Goal: Task Accomplishment & Management: Complete application form

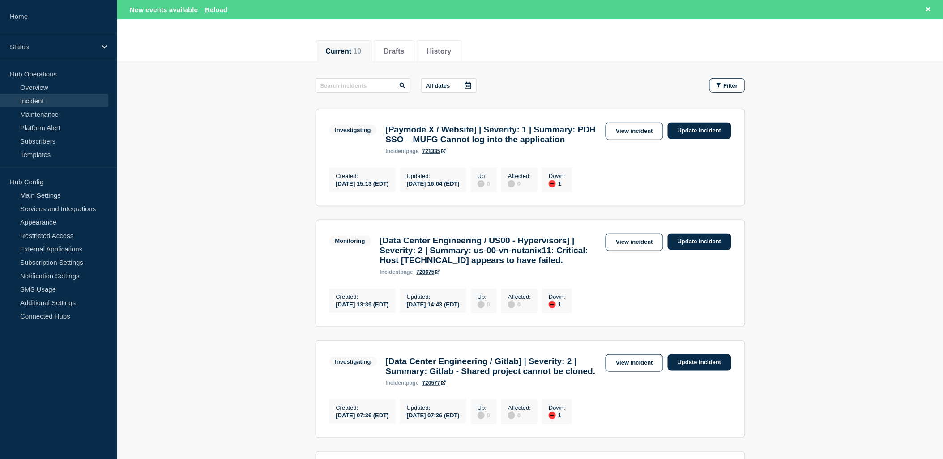
scroll to position [99, 0]
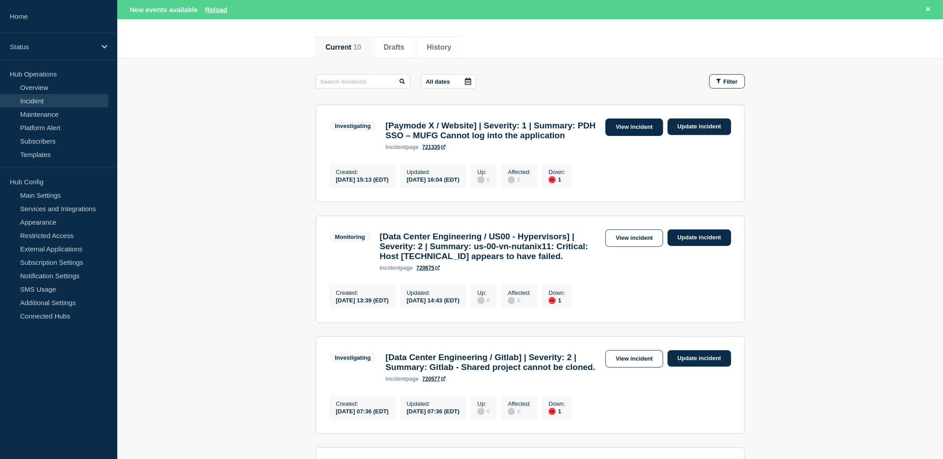
click at [631, 130] on link "View incident" at bounding box center [634, 127] width 58 height 17
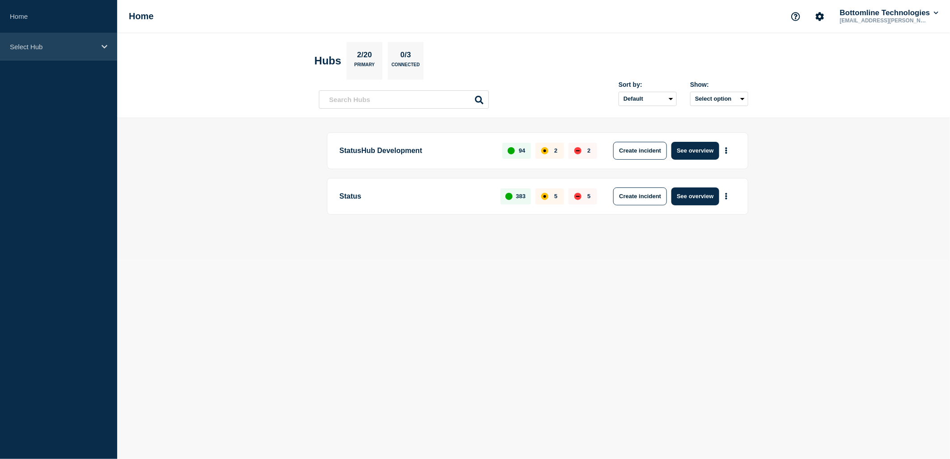
click at [47, 38] on div "Select Hub" at bounding box center [58, 46] width 117 height 27
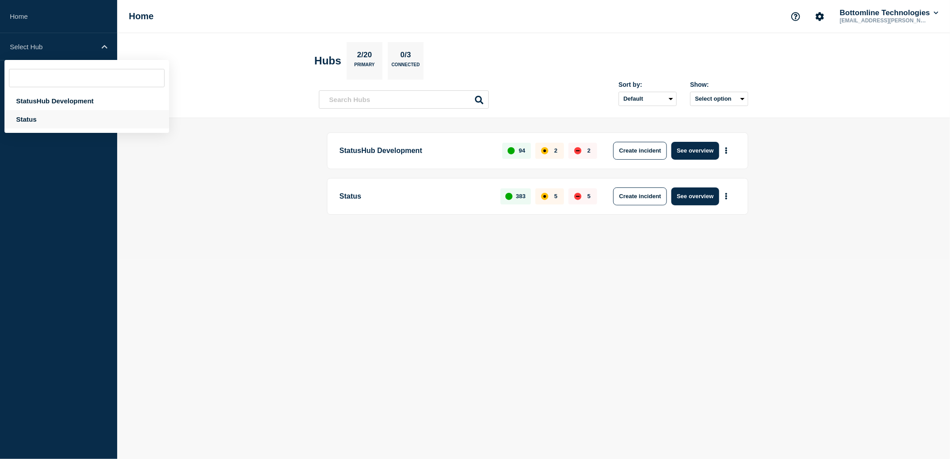
click at [36, 117] on div "Status" at bounding box center [86, 119] width 165 height 18
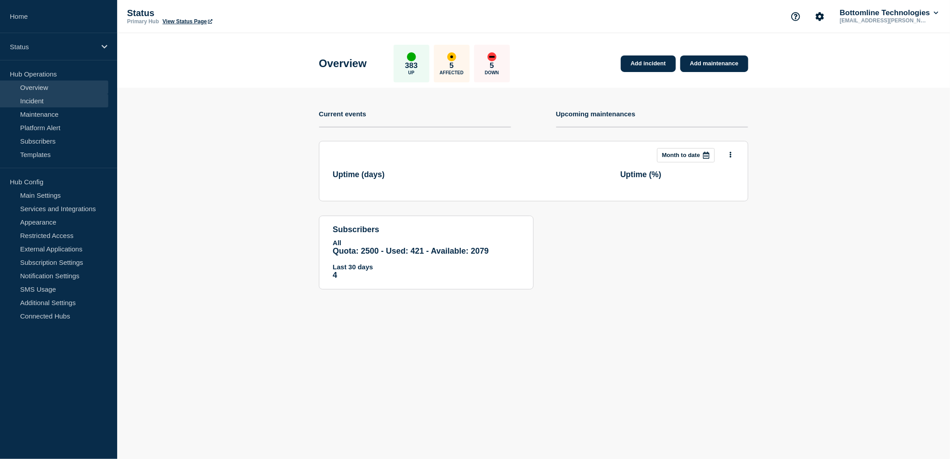
click at [52, 98] on link "Incident" at bounding box center [54, 100] width 108 height 13
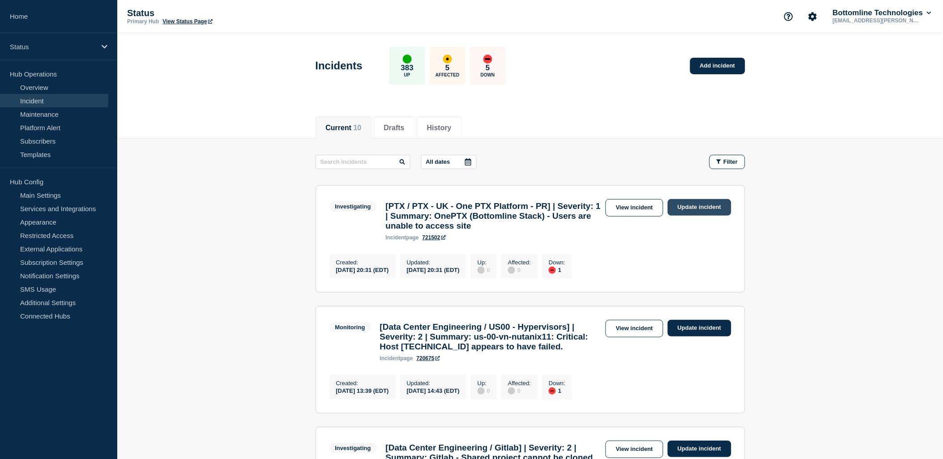
click at [709, 211] on link "Update incident" at bounding box center [700, 207] width 64 height 17
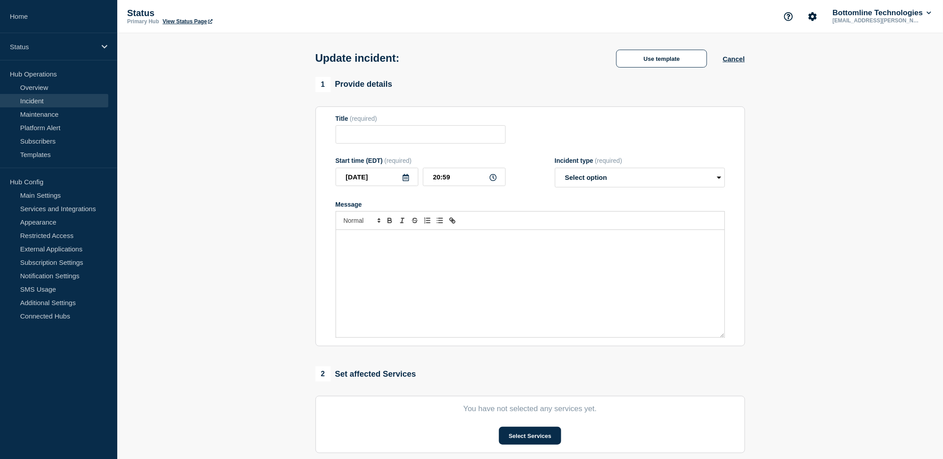
type input "[PTX / PTX - UK - One PTX Platform - PR] | Severity: 1 | Summary: OnePTX (Botto…"
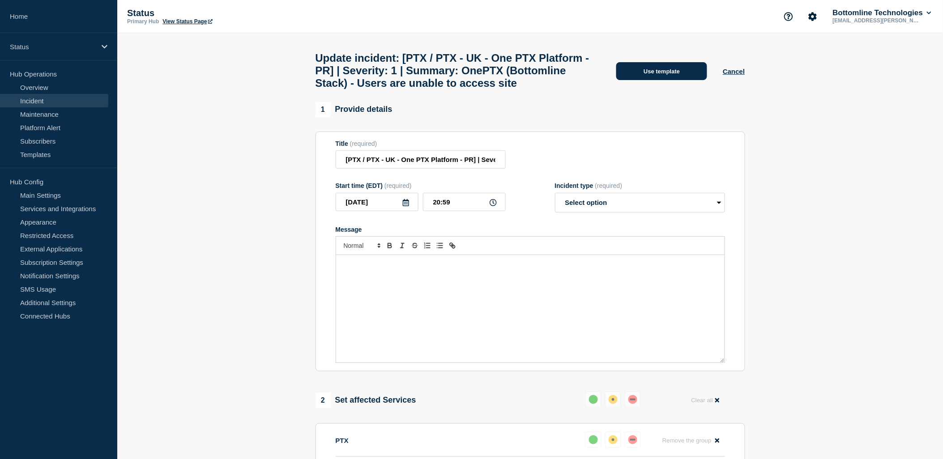
click at [656, 80] on button "Use template" at bounding box center [661, 71] width 91 height 18
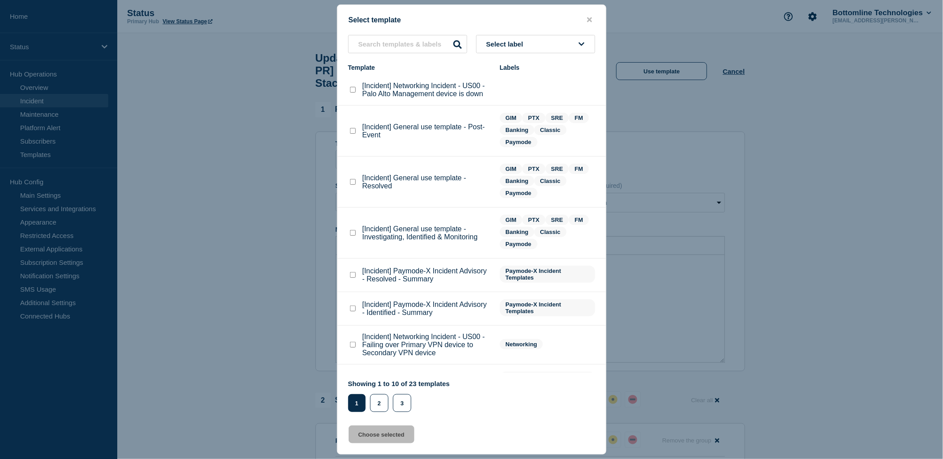
click at [355, 181] on checkbox"] "[Incident] General use template - Resolved checkbox" at bounding box center [353, 182] width 6 height 6
checkbox checkbox"] "true"
click at [390, 436] on button "Choose selected" at bounding box center [382, 435] width 66 height 18
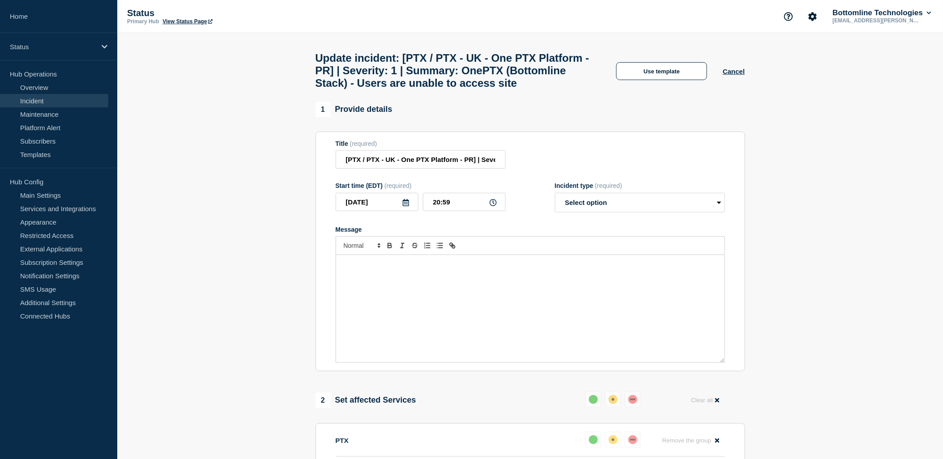
select select "resolved"
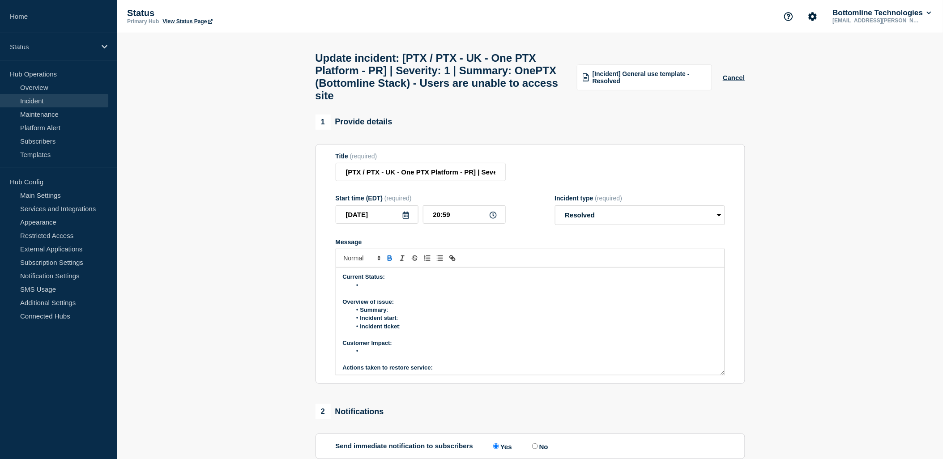
click at [370, 290] on li "Message" at bounding box center [534, 285] width 366 height 8
click at [475, 290] on li "Network team applied new certificates for th SSL profile" at bounding box center [534, 285] width 366 height 8
click at [569, 298] on p "Message" at bounding box center [530, 294] width 375 height 8
click at [571, 290] on li "Network team applied new certificates for the (Secure Socket Layer) SSL profile" at bounding box center [534, 285] width 366 height 8
click at [618, 290] on li "Network team applied new certificates for the (Secure Socket Layer) SSL profile…" at bounding box center [534, 285] width 366 height 8
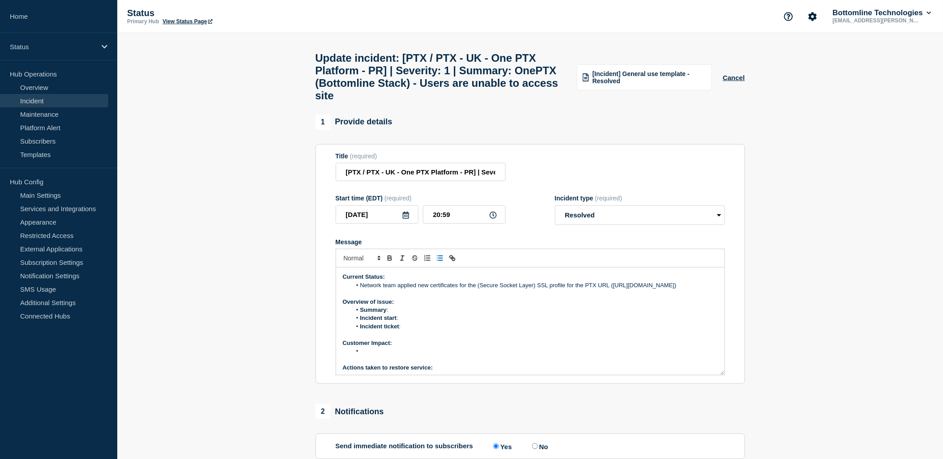
click at [395, 290] on li "Network team applied new certificates for the (Secure Socket Layer) SSL profile…" at bounding box center [534, 285] width 366 height 8
click at [686, 290] on li "Network team applied new certificates for the (Secure Socket Layer) SSL profile…" at bounding box center [534, 285] width 366 height 8
click at [457, 290] on li "Network team applied new certificates for the (Secure Socket Layer) SSL profile…" at bounding box center [534, 285] width 366 height 8
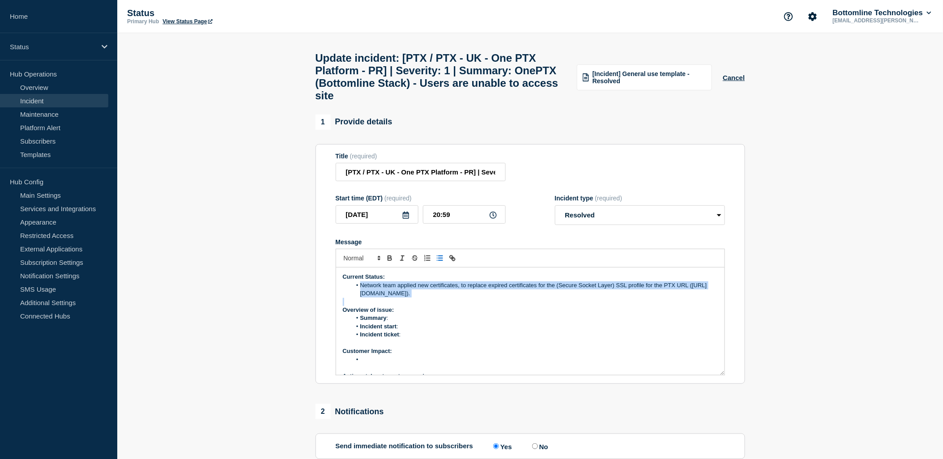
drag, startPoint x: 421, startPoint y: 307, endPoint x: 360, endPoint y: 296, distance: 61.8
click at [360, 296] on div "Current Status: Network team applied new certificates, to replace expired certi…" at bounding box center [530, 321] width 388 height 107
copy li "Network team applied new certificates, to replace expired certificates for the …"
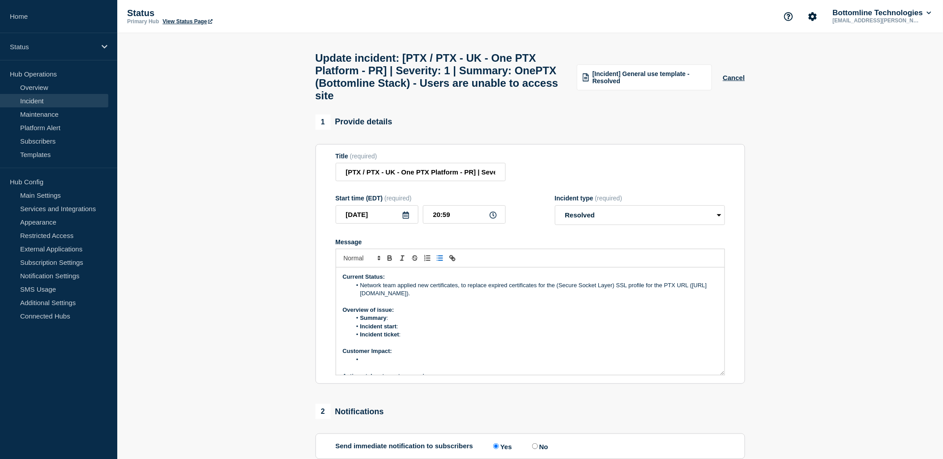
click at [455, 298] on li "Network team applied new certificates, to replace expired certificates for the …" at bounding box center [534, 289] width 366 height 17
click at [513, 298] on li "The Network team has implemented updated certificates to replace the expired on…" at bounding box center [534, 289] width 366 height 17
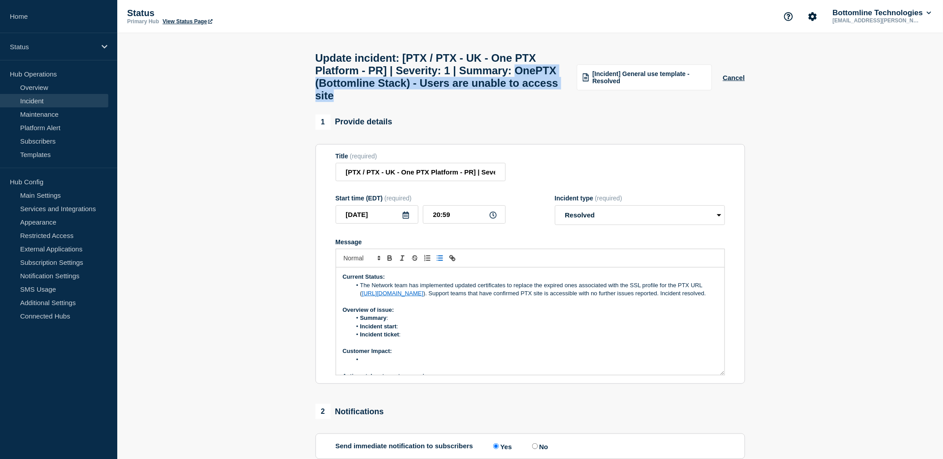
drag, startPoint x: 333, startPoint y: 97, endPoint x: 458, endPoint y: 115, distance: 125.8
click at [458, 115] on div "Update incident: [PTX / PTX - UK - One PTX Platform - PR] | Severity: 1 | Summa…" at bounding box center [530, 73] width 450 height 81
copy h1 "OnePTX (Bottomline Stack) - Users are unable to access site"
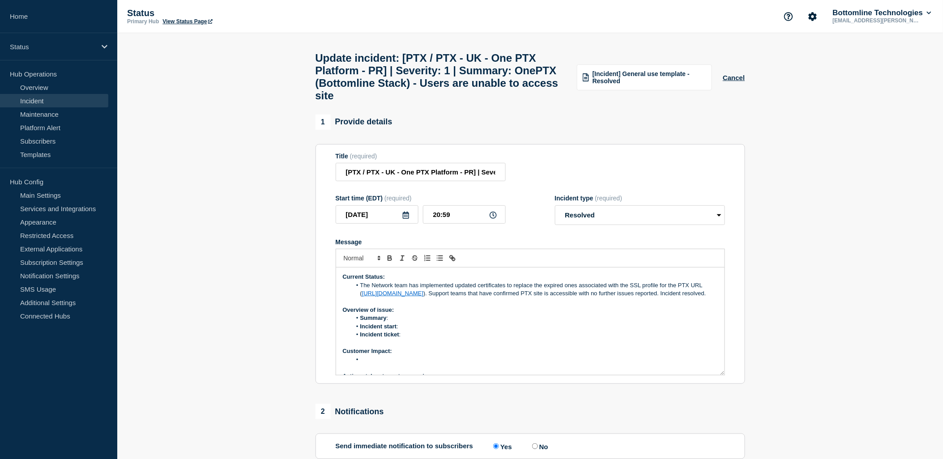
click at [408, 322] on li "Summary :" at bounding box center [534, 318] width 366 height 8
click at [485, 322] on li "Summary :OnePTX (Bottomline Stack) - Users are unable to access site" at bounding box center [534, 318] width 366 height 8
click at [414, 331] on li "Incident start :" at bounding box center [534, 327] width 366 height 8
click at [614, 339] on li "Incident ticket : [WT-59559] OnePTX (Bottomline Stack) - Users are unable to ac…" at bounding box center [534, 335] width 366 height 8
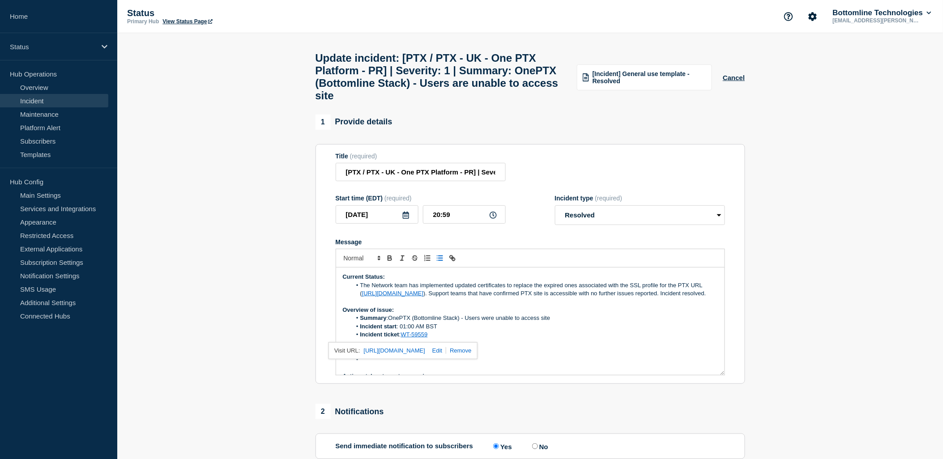
click at [624, 355] on p "Customer Impact:" at bounding box center [530, 351] width 375 height 8
click at [382, 364] on li "Message" at bounding box center [534, 360] width 366 height 8
click at [531, 364] on li "Users were encountering an error message" at bounding box center [534, 360] width 366 height 8
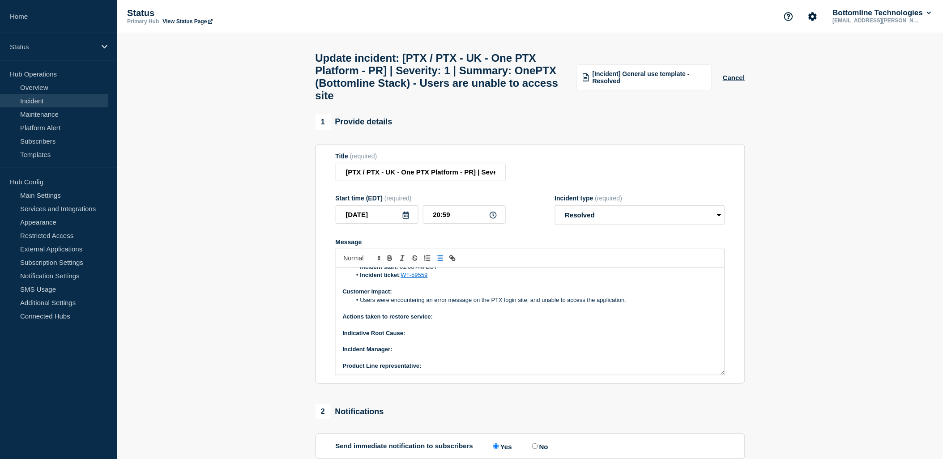
scroll to position [60, 0]
click at [452, 320] on p "Actions taken to restore service:" at bounding box center [530, 316] width 375 height 8
click at [437, 258] on line "Toggle bulleted list" at bounding box center [437, 258] width 0 height 0
click at [460, 328] on li "Implemented new SSL profile certificate for PTX URL" at bounding box center [534, 324] width 366 height 8
click at [524, 328] on li "Implemented new SSL profile certificate for PTX URL" at bounding box center [534, 324] width 366 height 8
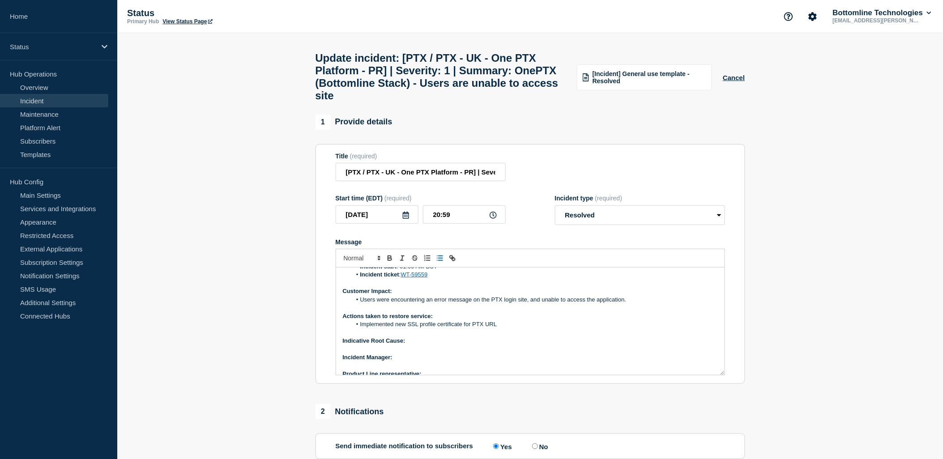
click at [421, 345] on p "Indicative Root Cause:" at bounding box center [530, 341] width 375 height 8
click at [437, 262] on icon "Toggle bulleted list" at bounding box center [440, 258] width 8 height 8
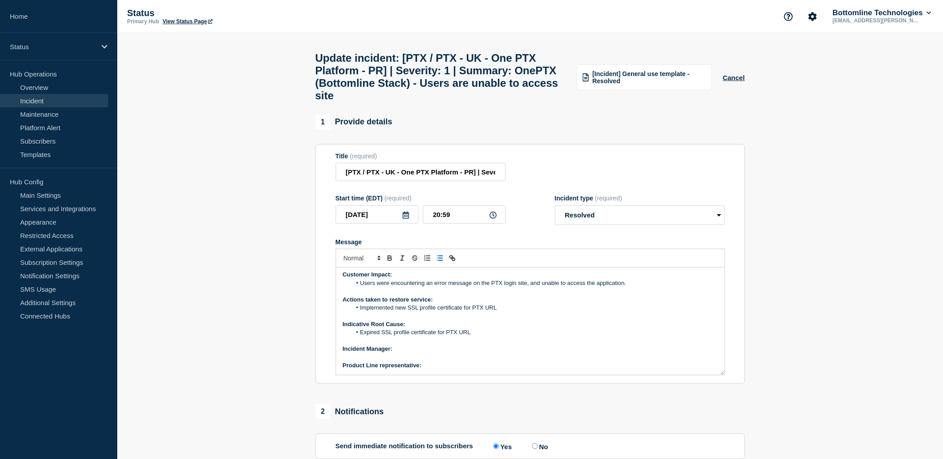
click at [400, 353] on p "﻿Incident Manager:" at bounding box center [530, 349] width 375 height 8
drag, startPoint x: 392, startPoint y: 359, endPoint x: 444, endPoint y: 365, distance: 51.8
click at [444, 365] on div "Current Status: The Network team has implemented updated certificates to replac…" at bounding box center [530, 321] width 388 height 107
click at [389, 262] on icon "Toggle bold text" at bounding box center [390, 258] width 8 height 8
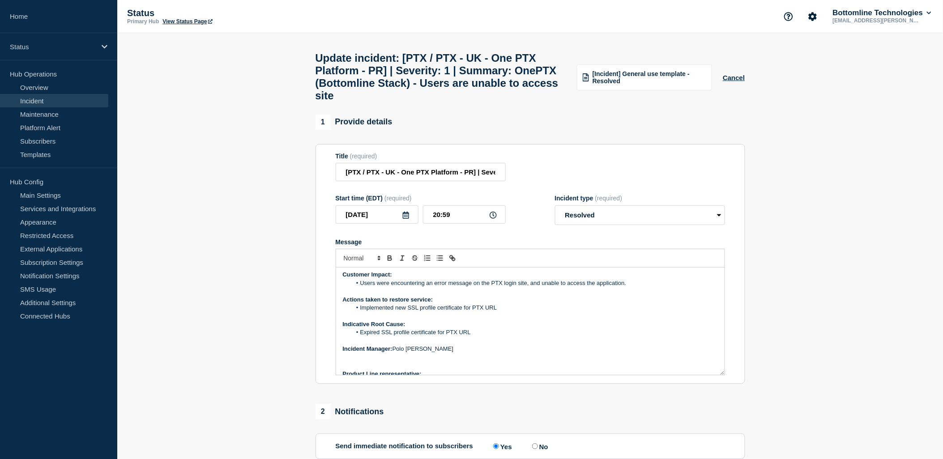
click at [430, 370] on p "Message" at bounding box center [530, 366] width 375 height 8
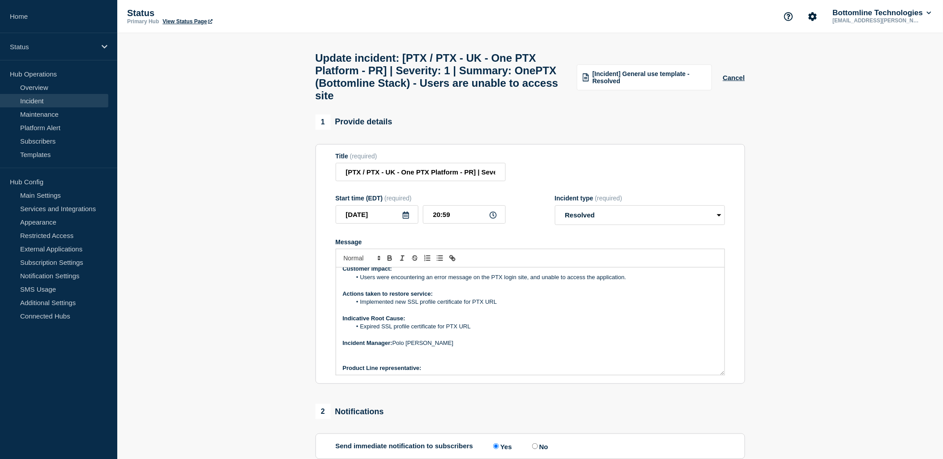
scroll to position [85, 0]
click at [435, 370] on p "Product Line representative:" at bounding box center [530, 366] width 375 height 8
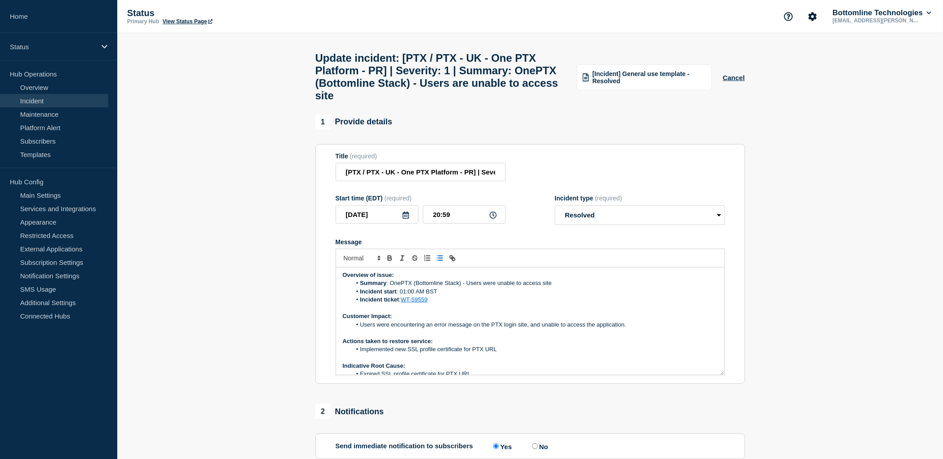
click at [543, 320] on p "Customer Impact:" at bounding box center [530, 316] width 375 height 8
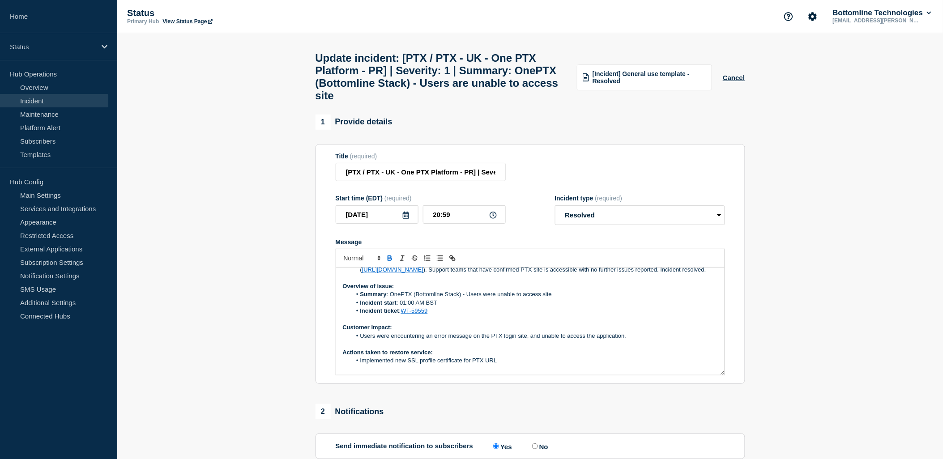
scroll to position [0, 0]
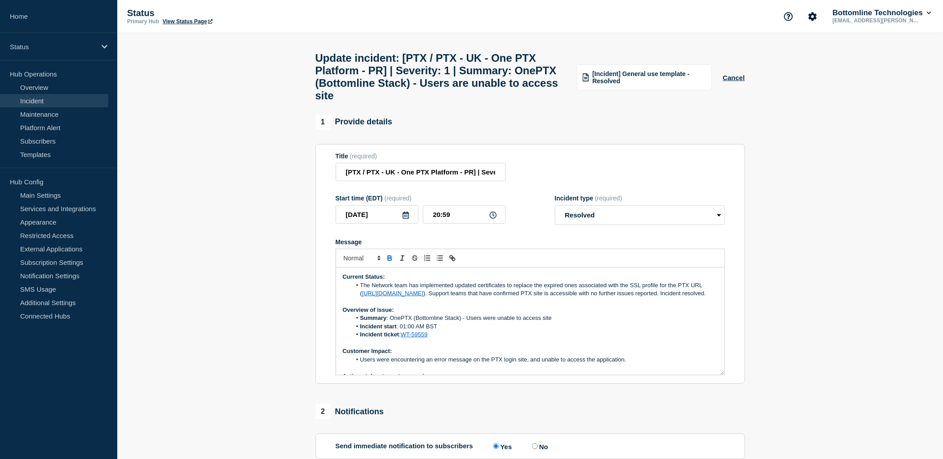
click at [506, 296] on li "The Network team has implemented updated certificates to replace the expired on…" at bounding box center [534, 289] width 366 height 17
click at [558, 339] on li "Incident ticket : WT-59559" at bounding box center [534, 335] width 366 height 8
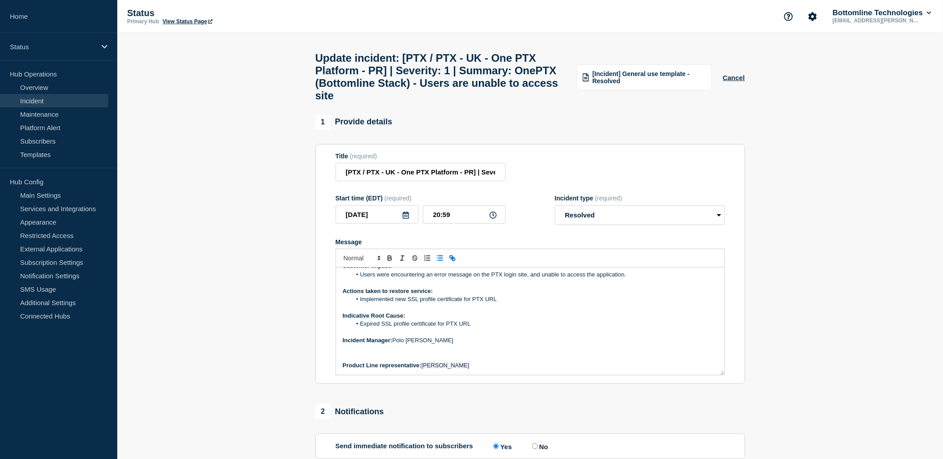
scroll to position [99, 0]
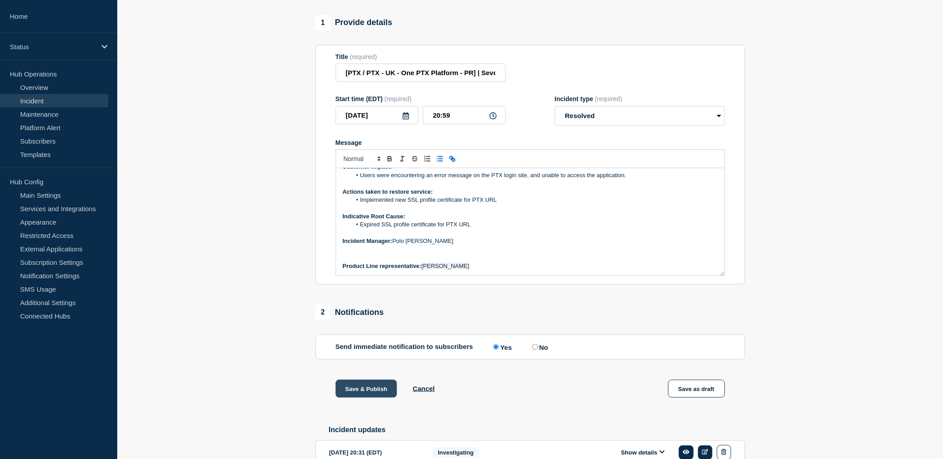
click at [364, 398] on button "Save & Publish" at bounding box center [367, 389] width 62 height 18
